Goal: Information Seeking & Learning: Find specific fact

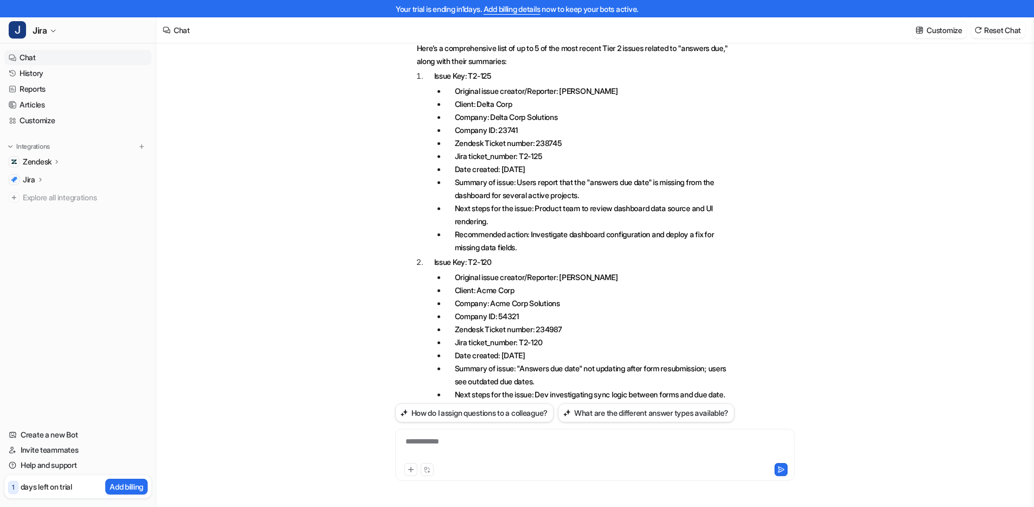
scroll to position [1360, 0]
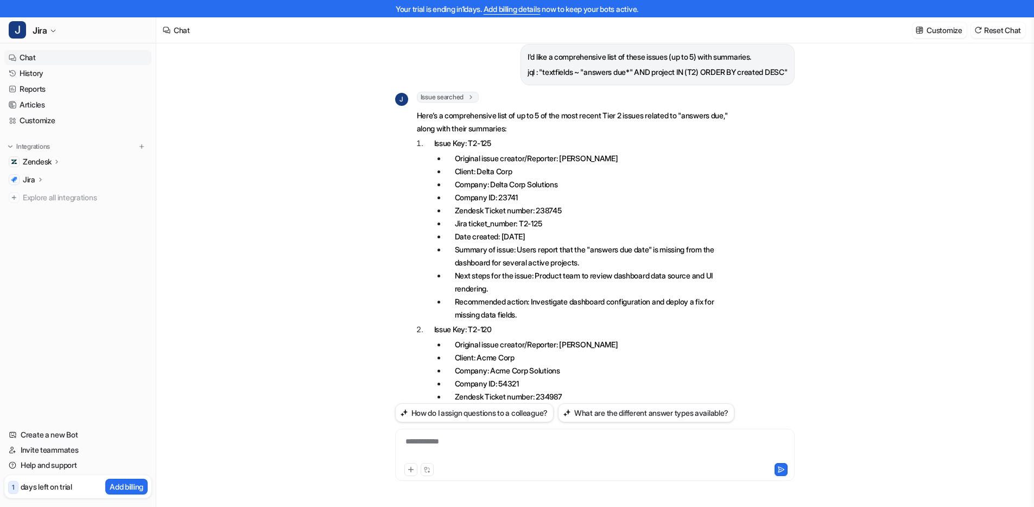
click at [41, 179] on icon at bounding box center [40, 179] width 2 height 4
click at [51, 194] on p "Overview" at bounding box center [47, 195] width 33 height 11
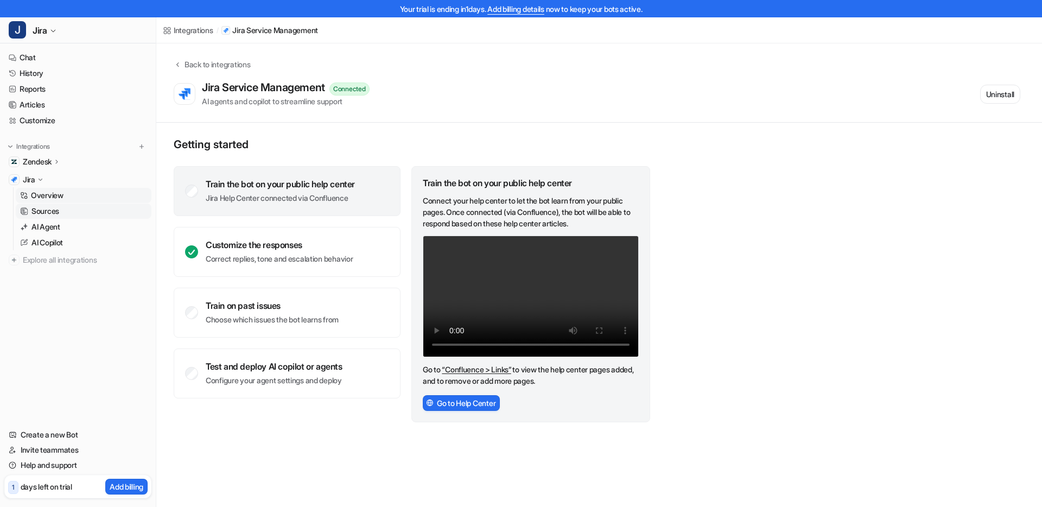
click at [60, 210] on link "Sources" at bounding box center [84, 211] width 136 height 15
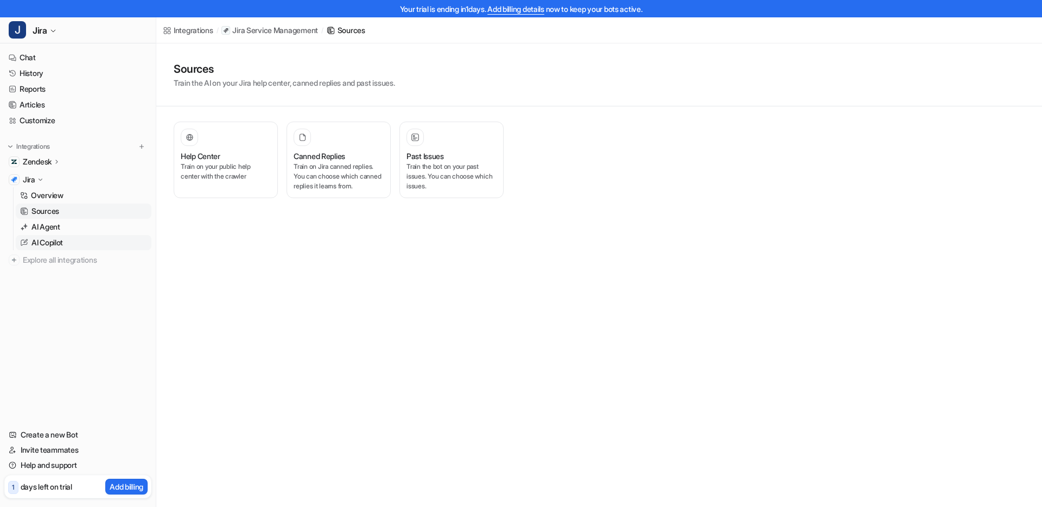
click at [56, 244] on p "AI Copilot" at bounding box center [46, 242] width 31 height 11
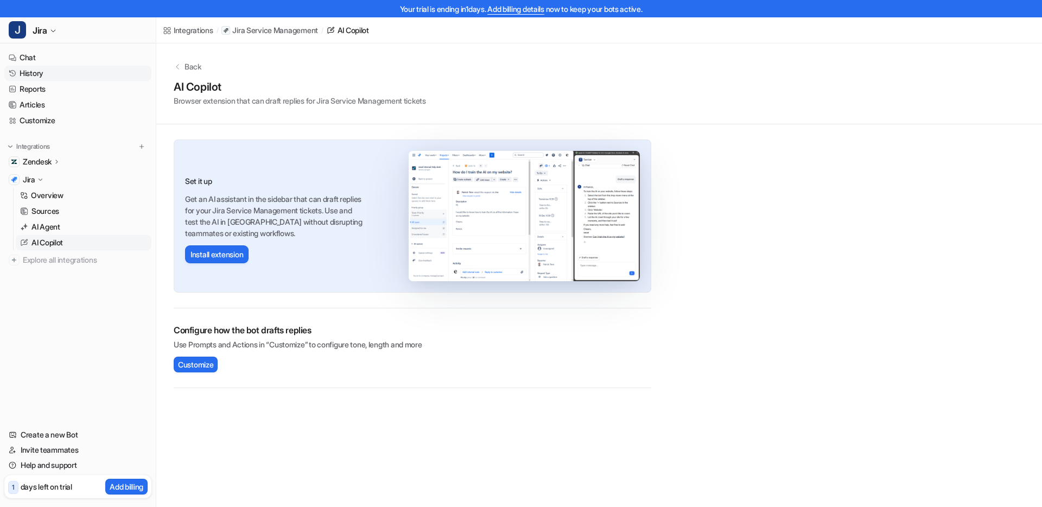
click at [36, 71] on link "History" at bounding box center [77, 73] width 147 height 15
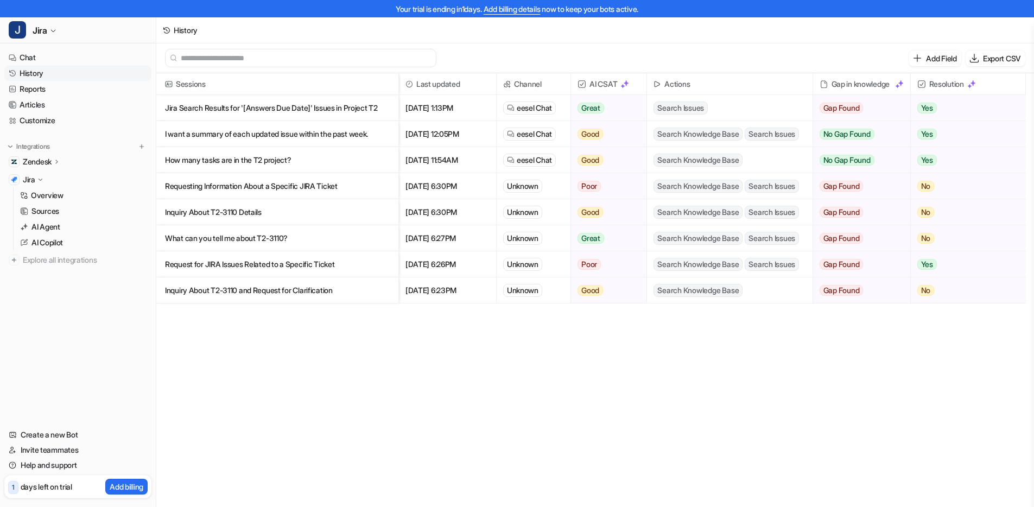
click at [334, 105] on p "Jira Search Results for '[Answers Due Date]' Issues in Project T2" at bounding box center [277, 108] width 225 height 26
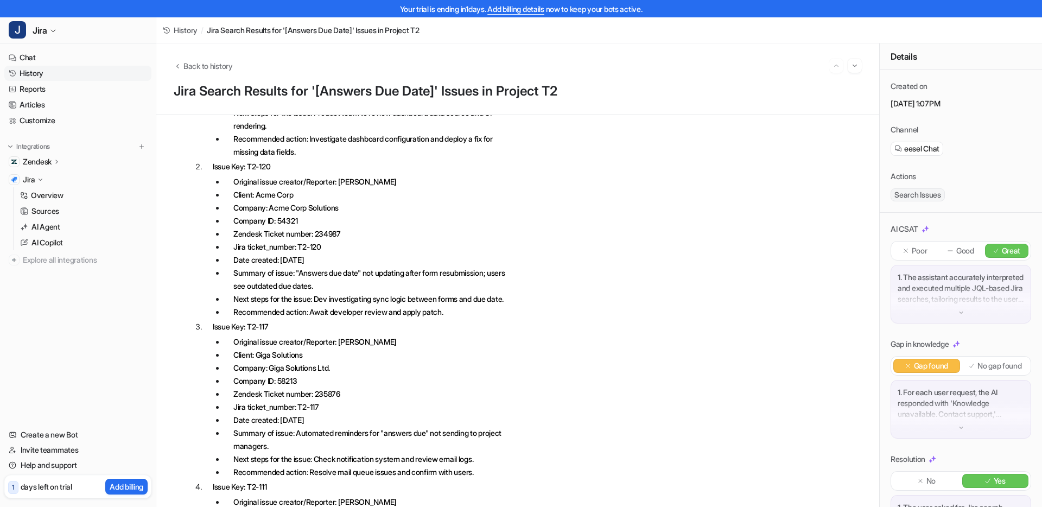
scroll to position [1564, 0]
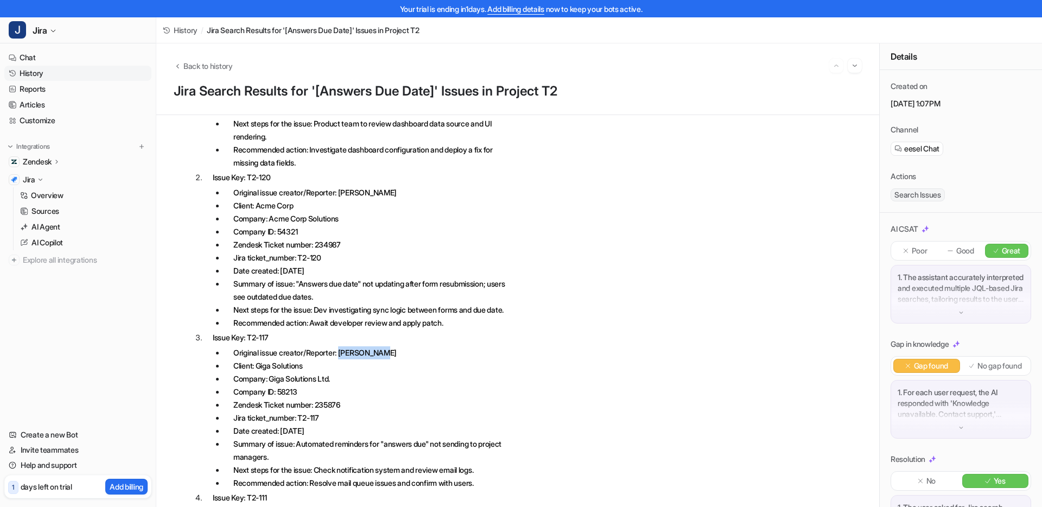
drag, startPoint x: 345, startPoint y: 405, endPoint x: 389, endPoint y: 402, distance: 44.6
click at [389, 359] on li "Original issue creator/Reporter: [PERSON_NAME]" at bounding box center [369, 352] width 288 height 13
copy li "[PERSON_NAME]"
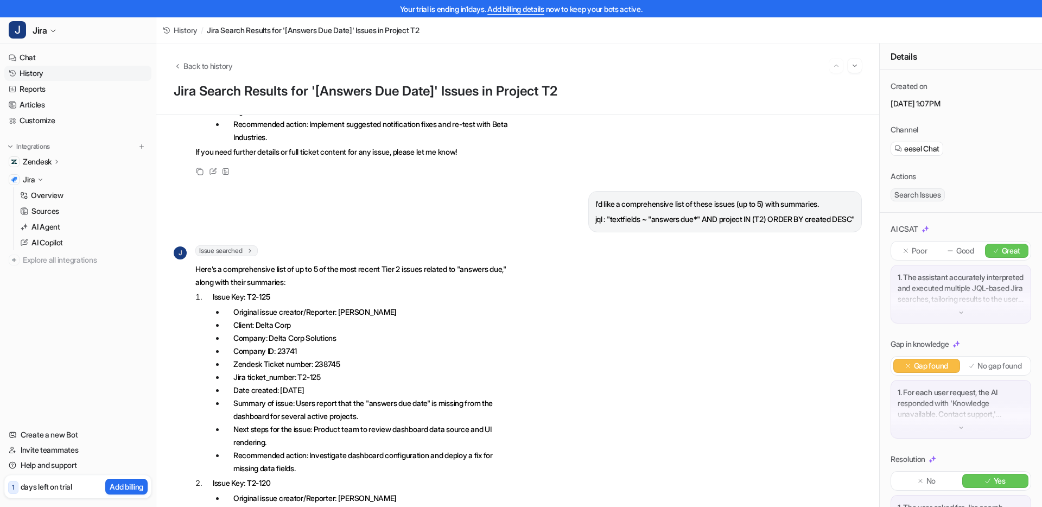
scroll to position [1204, 0]
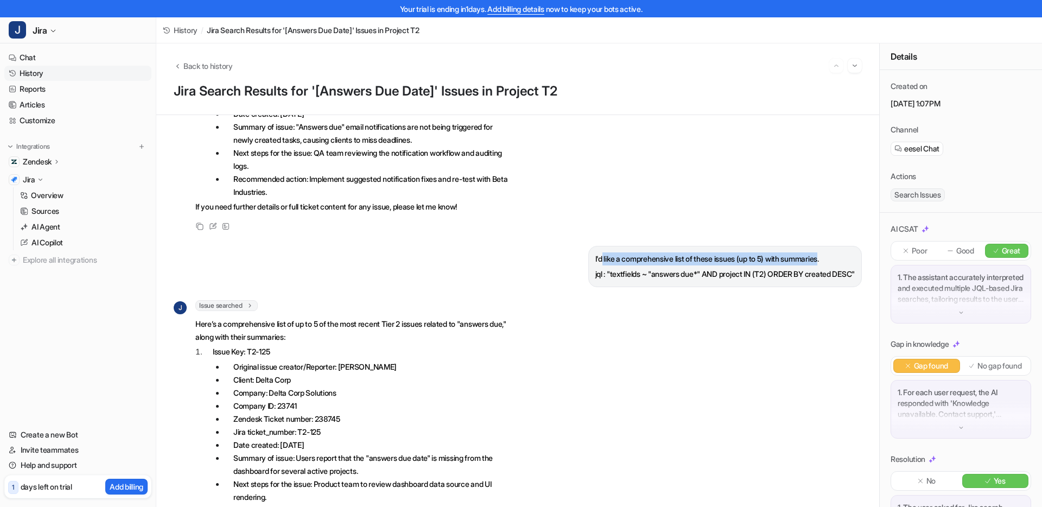
drag, startPoint x: 578, startPoint y: 296, endPoint x: 808, endPoint y: 300, distance: 230.2
click at [808, 265] on p "I'd like a comprehensive list of these issues (up to 5) with summaries." at bounding box center [724, 258] width 259 height 13
drag, startPoint x: 582, startPoint y: 312, endPoint x: 843, endPoint y: 315, distance: 261.6
click at [843, 281] on p "jql : "textfields ~ "answers due*" AND project IN (T2) ORDER BY created DESC"" at bounding box center [724, 274] width 259 height 13
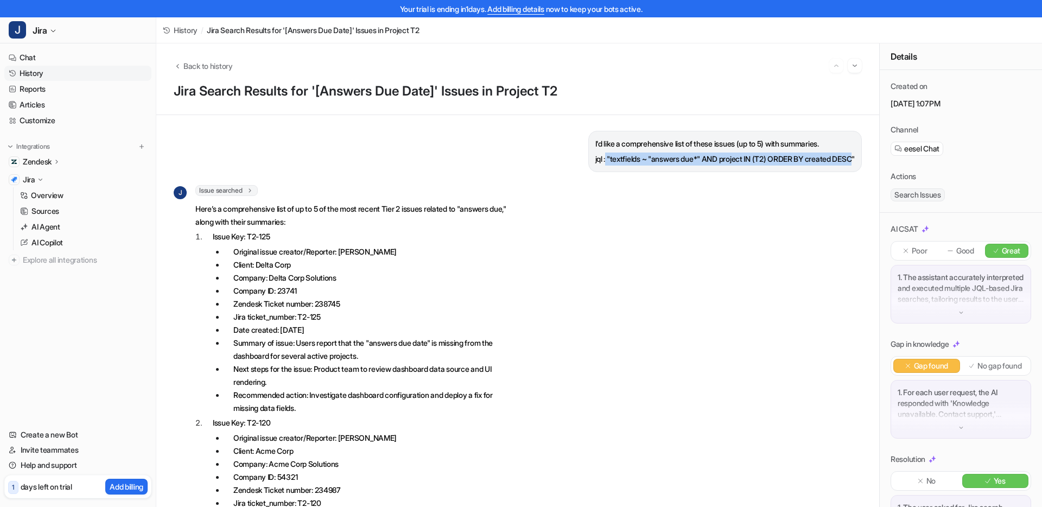
scroll to position [1322, 0]
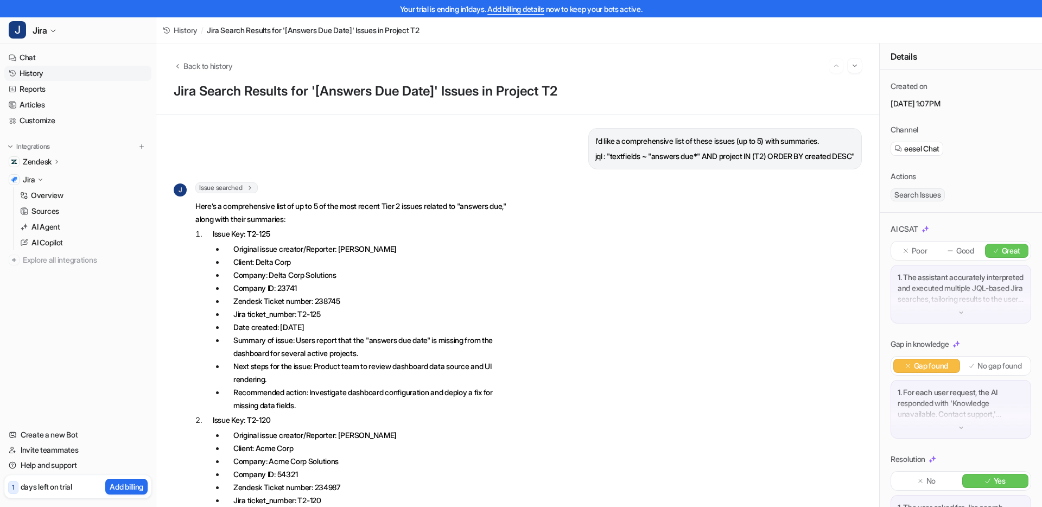
drag, startPoint x: 219, startPoint y: 270, endPoint x: 242, endPoint y: 275, distance: 23.2
click at [224, 240] on p "Issue Key: T2-125" at bounding box center [363, 233] width 300 height 13
drag, startPoint x: 253, startPoint y: 274, endPoint x: 335, endPoint y: 291, distance: 84.3
click at [335, 291] on li "Issue Key: T2-125 Original issue creator/Reporter: [PERSON_NAME] Client: Delta …" at bounding box center [358, 319] width 309 height 185
click at [268, 240] on p "Issue Key: T2-125" at bounding box center [363, 233] width 300 height 13
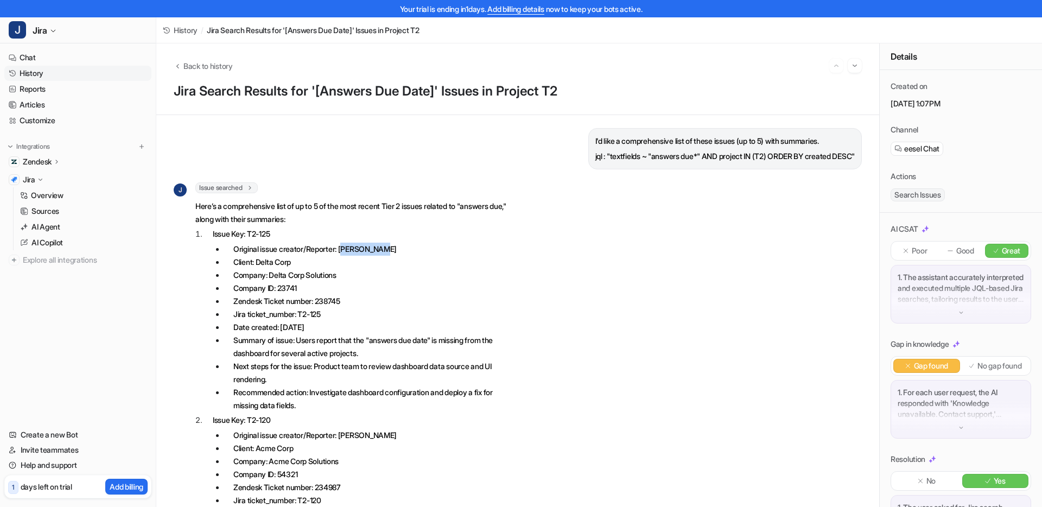
drag, startPoint x: 347, startPoint y: 286, endPoint x: 384, endPoint y: 291, distance: 37.3
click at [384, 256] on li "Original issue creator/Reporter: [PERSON_NAME]" at bounding box center [369, 249] width 288 height 13
click at [350, 308] on li "Zendesk Ticket number: 238745" at bounding box center [369, 301] width 288 height 13
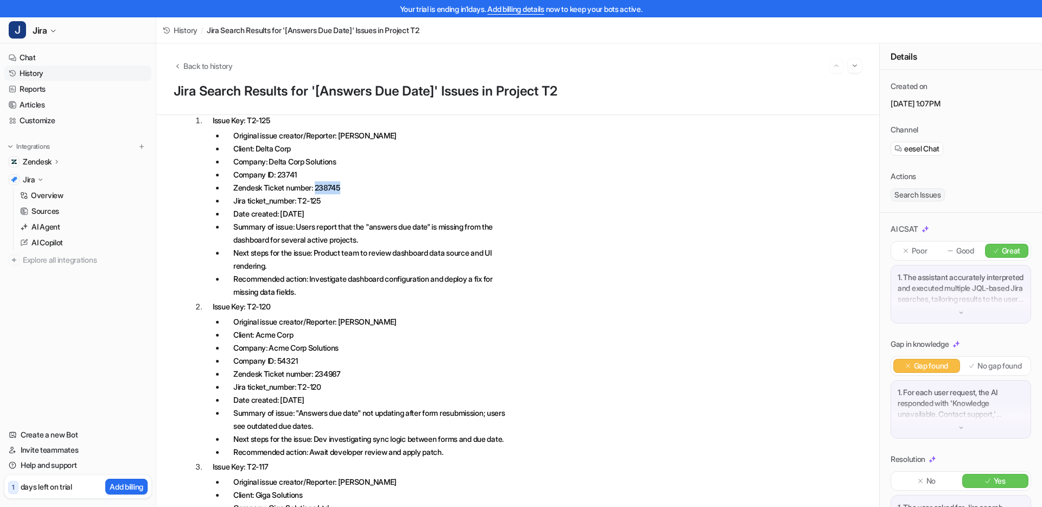
drag, startPoint x: 325, startPoint y: 253, endPoint x: 284, endPoint y: 255, distance: 41.3
click at [284, 220] on li "Date created: [DATE]" at bounding box center [369, 213] width 288 height 13
drag, startPoint x: 314, startPoint y: 239, endPoint x: 328, endPoint y: 238, distance: 13.6
click at [328, 207] on li "Jira ticket_number: T2-125" at bounding box center [369, 200] width 288 height 13
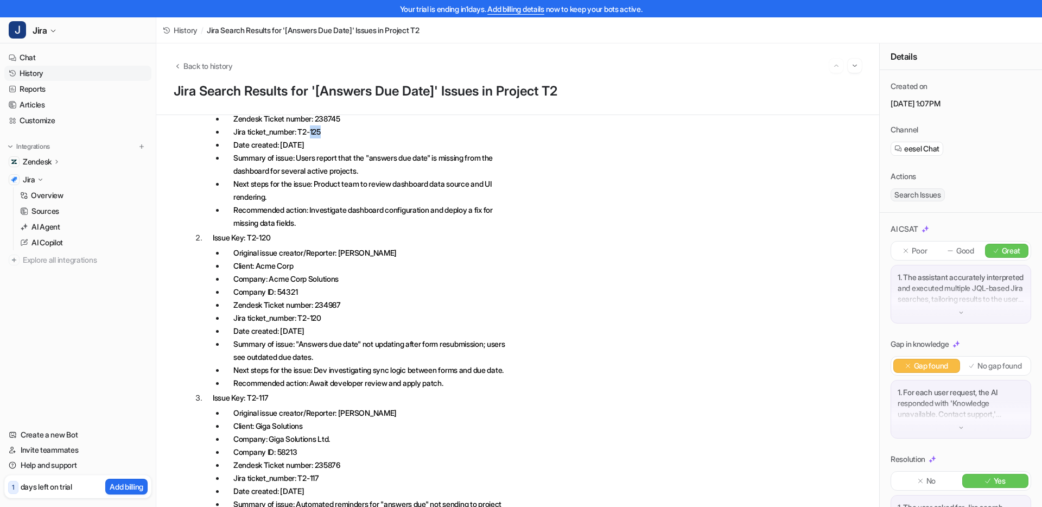
scroll to position [1511, 0]
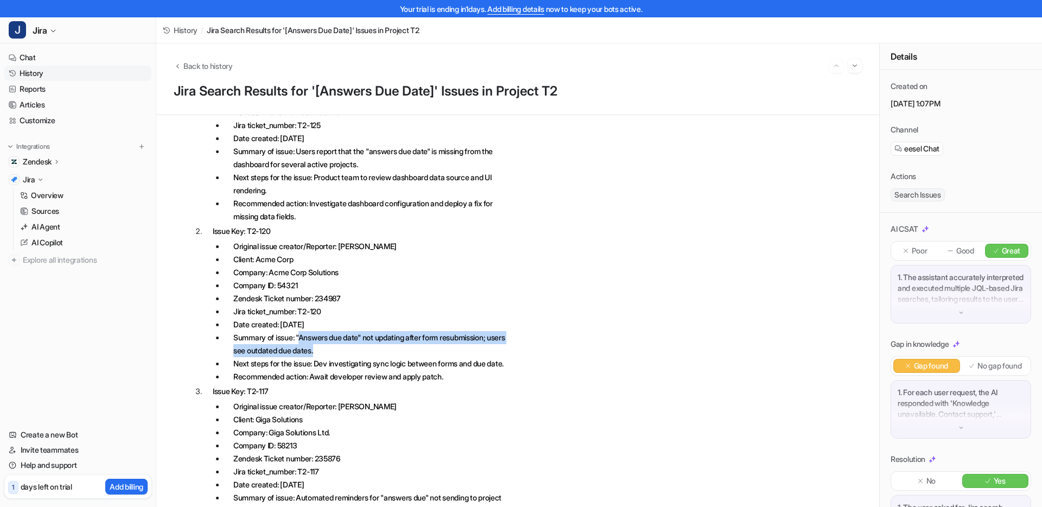
drag, startPoint x: 302, startPoint y: 372, endPoint x: 376, endPoint y: 384, distance: 74.8
click at [376, 357] on li "Summary of issue: "Answers due date" not updating after form resubmission; user…" at bounding box center [369, 344] width 288 height 26
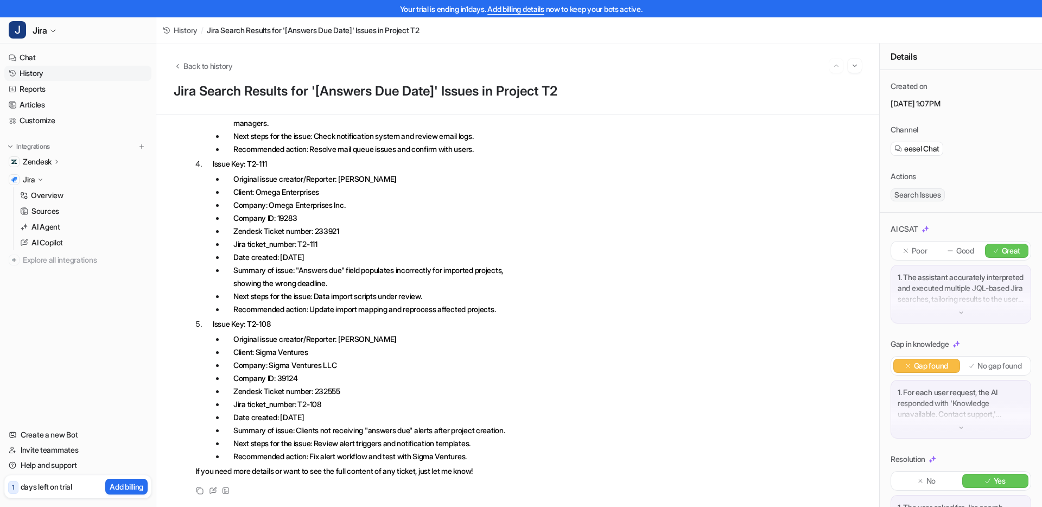
scroll to position [1923, 0]
click at [281, 359] on li "Client: Sigma Ventures" at bounding box center [369, 352] width 288 height 13
click at [315, 359] on li "Client: Sigma Ventures" at bounding box center [369, 352] width 288 height 13
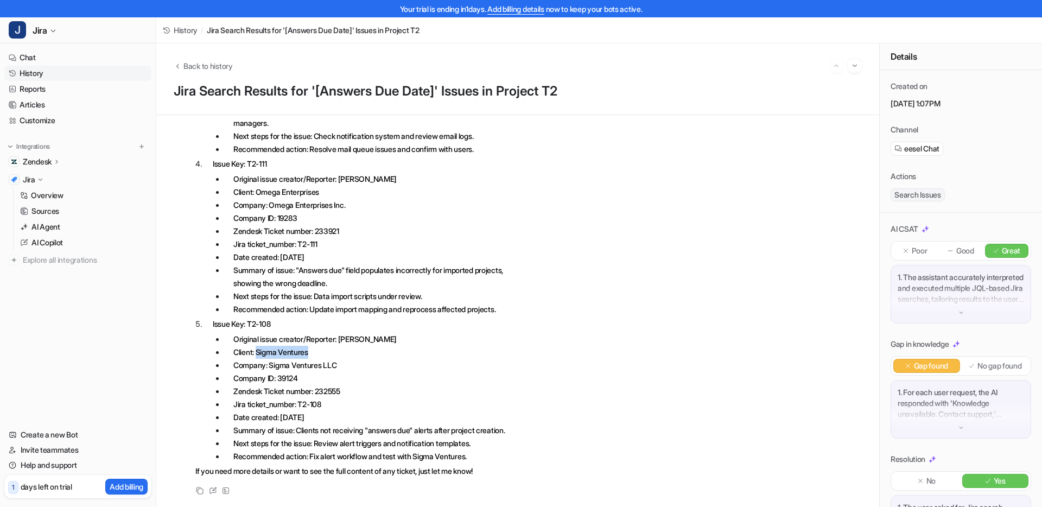
drag, startPoint x: 320, startPoint y: 380, endPoint x: 258, endPoint y: 378, distance: 61.9
click at [258, 359] on li "Client: Sigma Ventures" at bounding box center [369, 352] width 288 height 13
click at [262, 199] on li "Client: Omega Enterprises" at bounding box center [369, 192] width 288 height 13
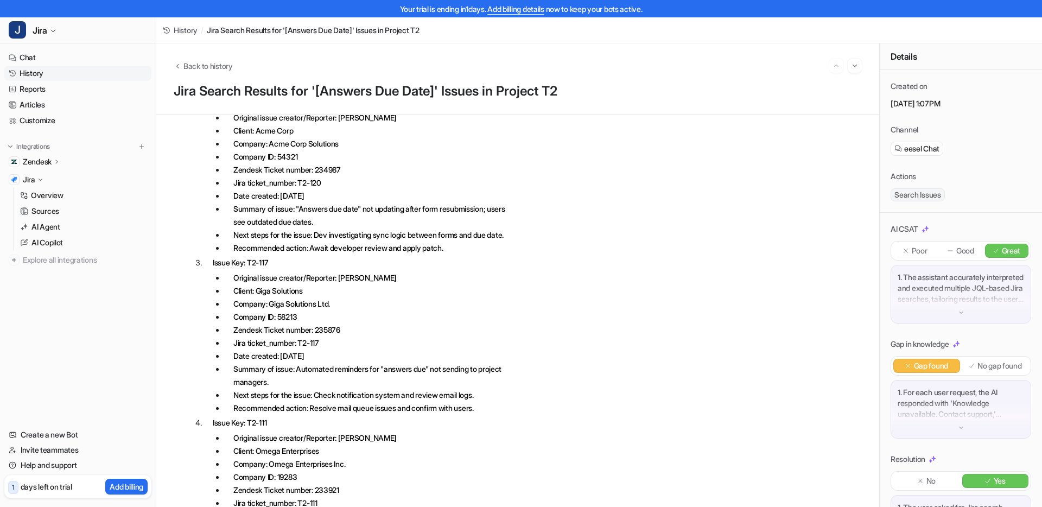
scroll to position [1625, 0]
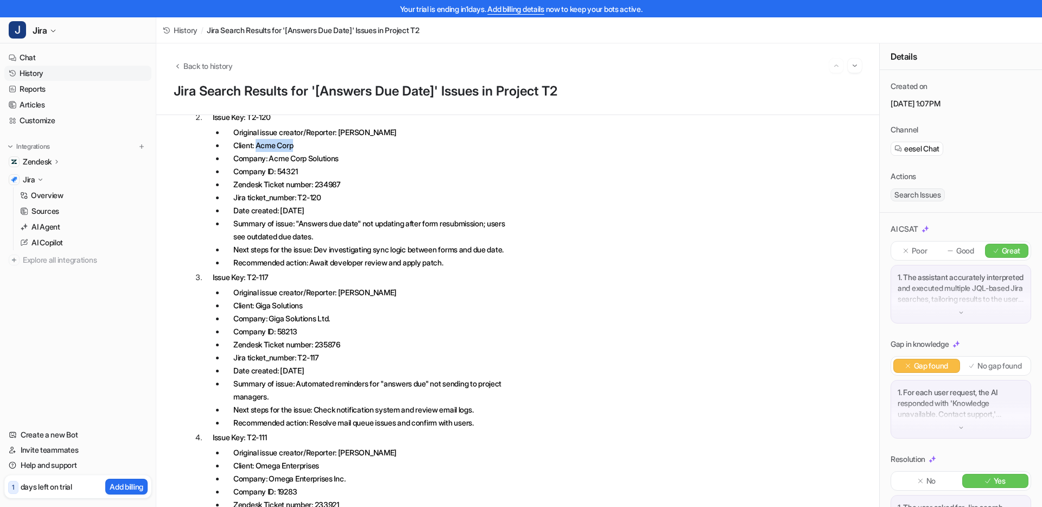
drag, startPoint x: 258, startPoint y: 184, endPoint x: 301, endPoint y: 185, distance: 43.4
click at [301, 152] on li "Client: Acme Corp" at bounding box center [369, 145] width 288 height 13
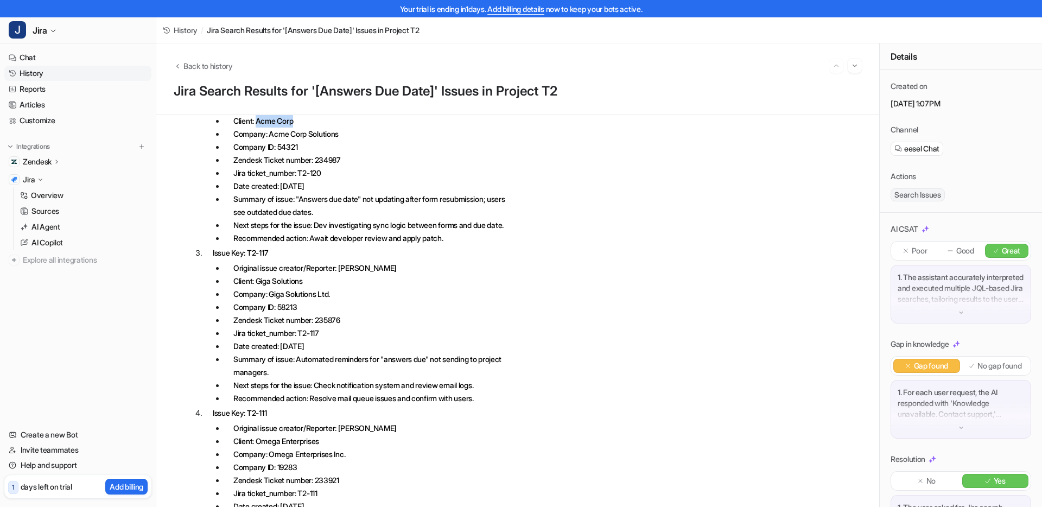
scroll to position [1584, 0]
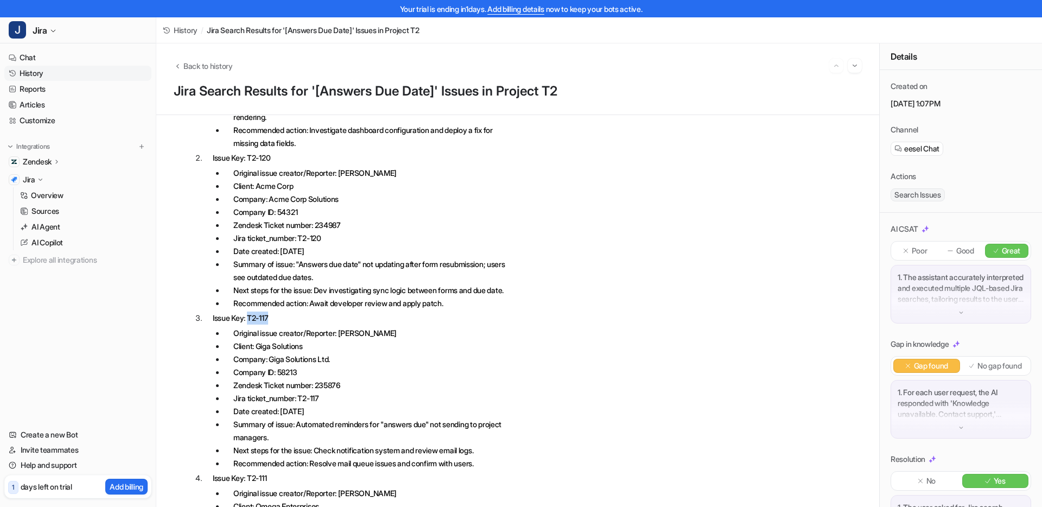
drag, startPoint x: 274, startPoint y: 369, endPoint x: 252, endPoint y: 373, distance: 22.7
click at [252, 325] on p "Issue Key: T2-117" at bounding box center [363, 318] width 300 height 13
copy p "T2-117"
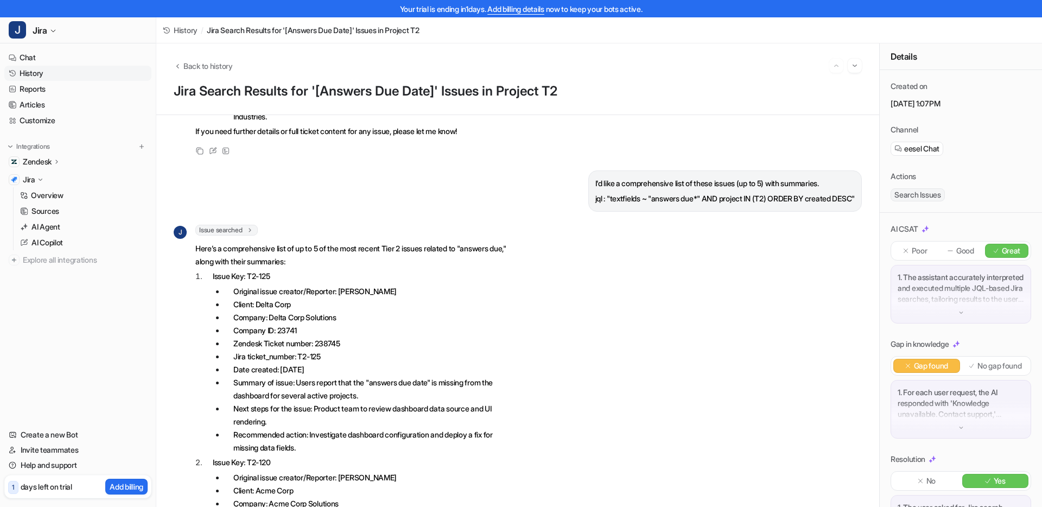
scroll to position [1272, 0]
